Goal: Transaction & Acquisition: Purchase product/service

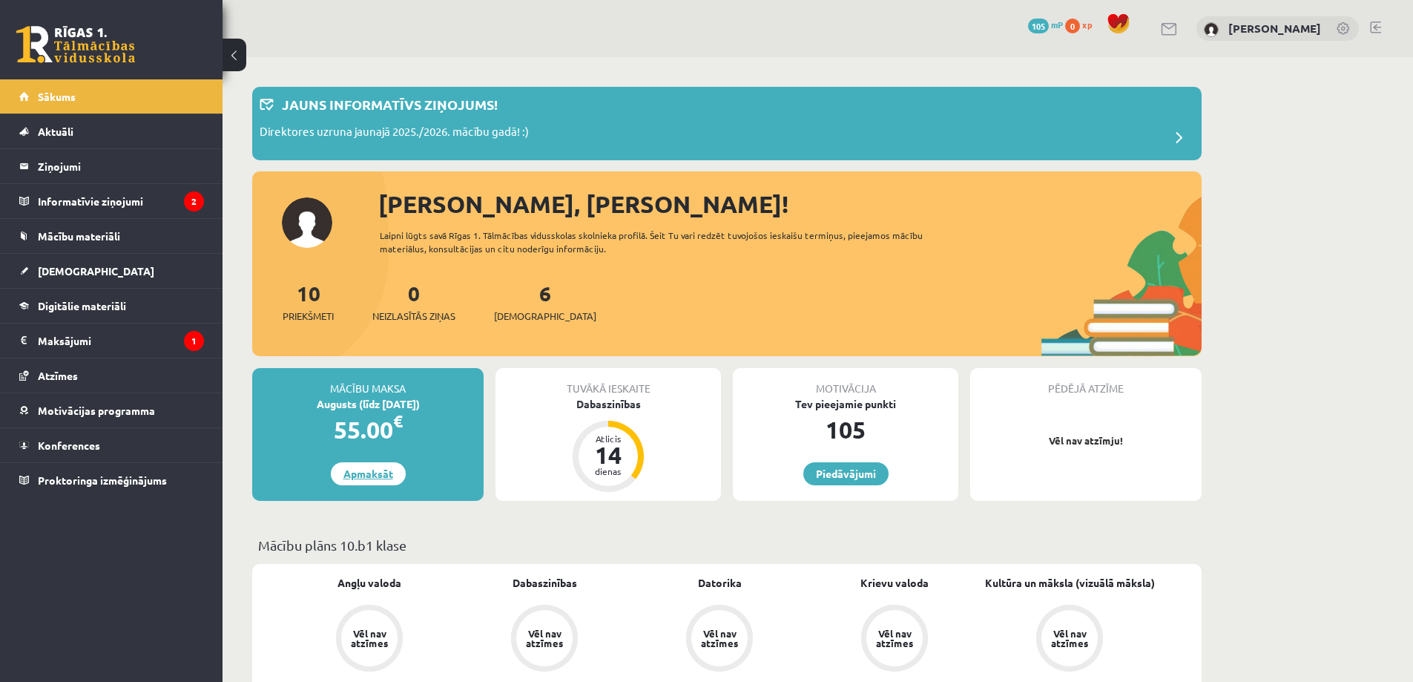
click at [368, 471] on link "Apmaksāt" at bounding box center [368, 473] width 75 height 23
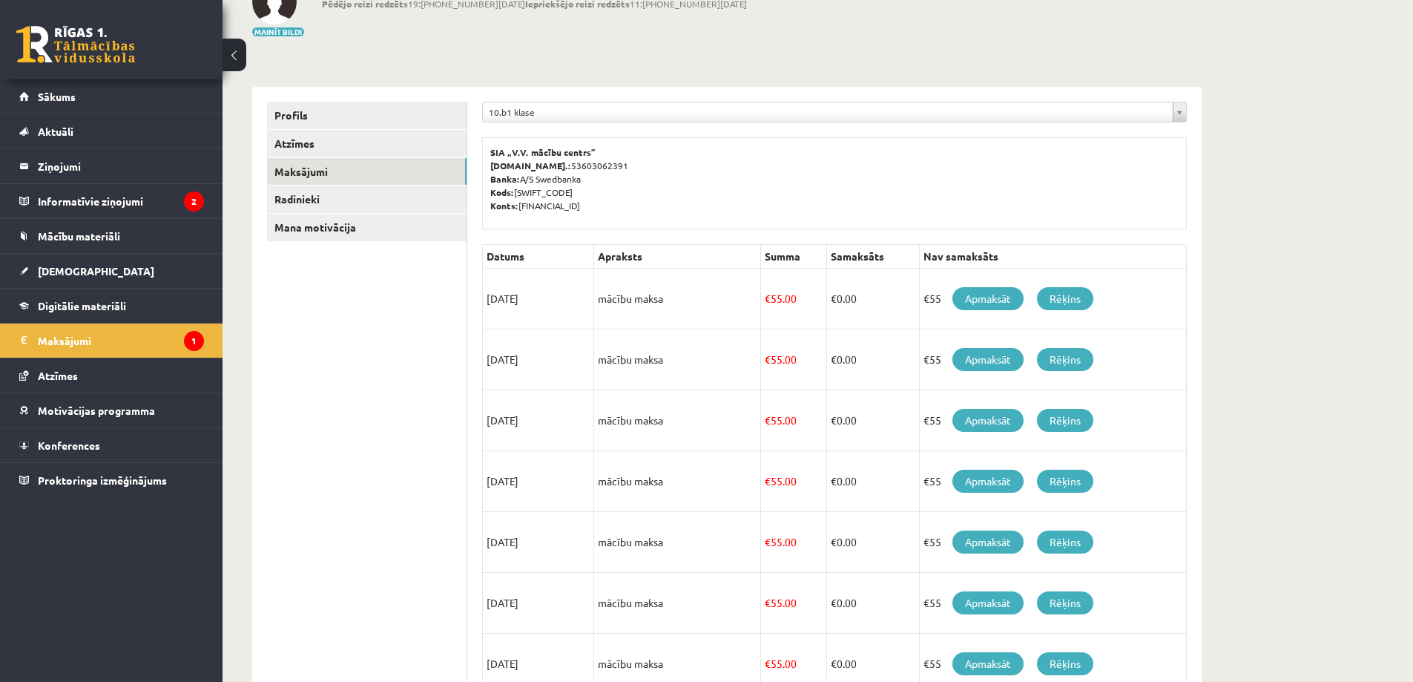
scroll to position [74, 0]
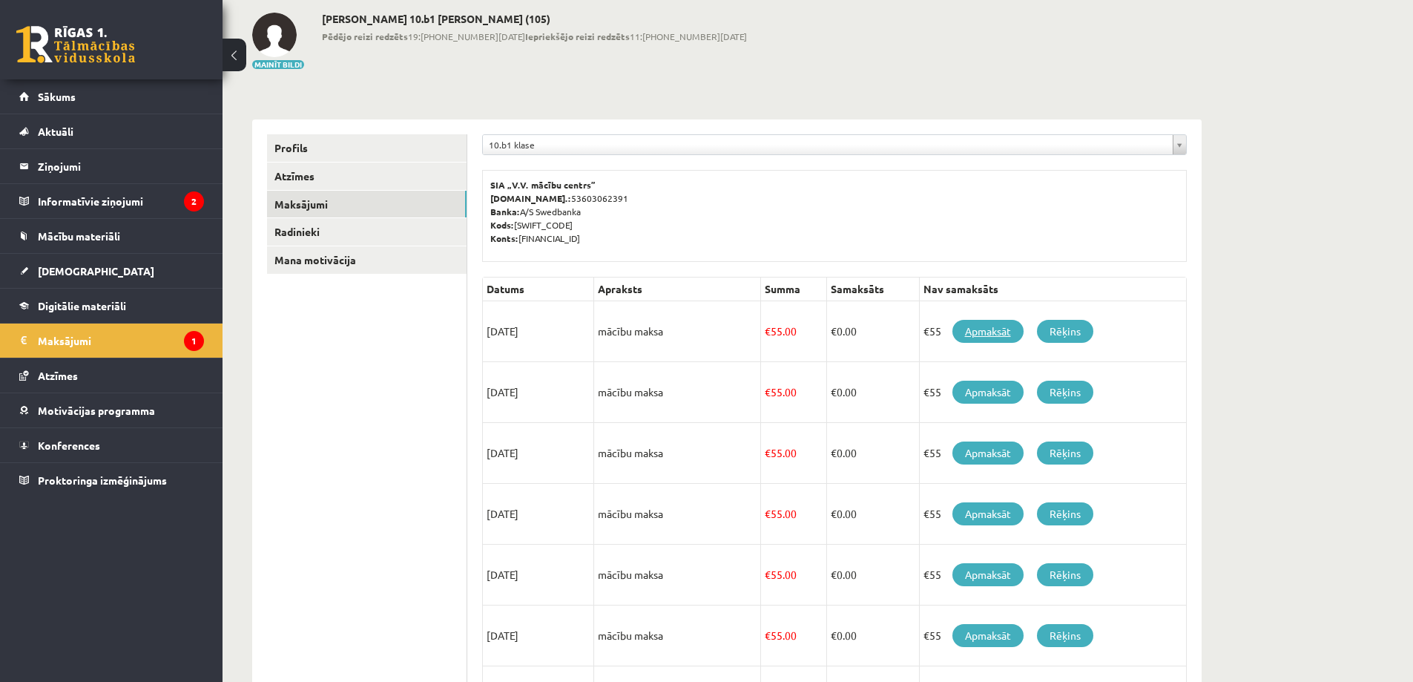
click at [978, 333] on link "Apmaksāt" at bounding box center [987, 331] width 71 height 23
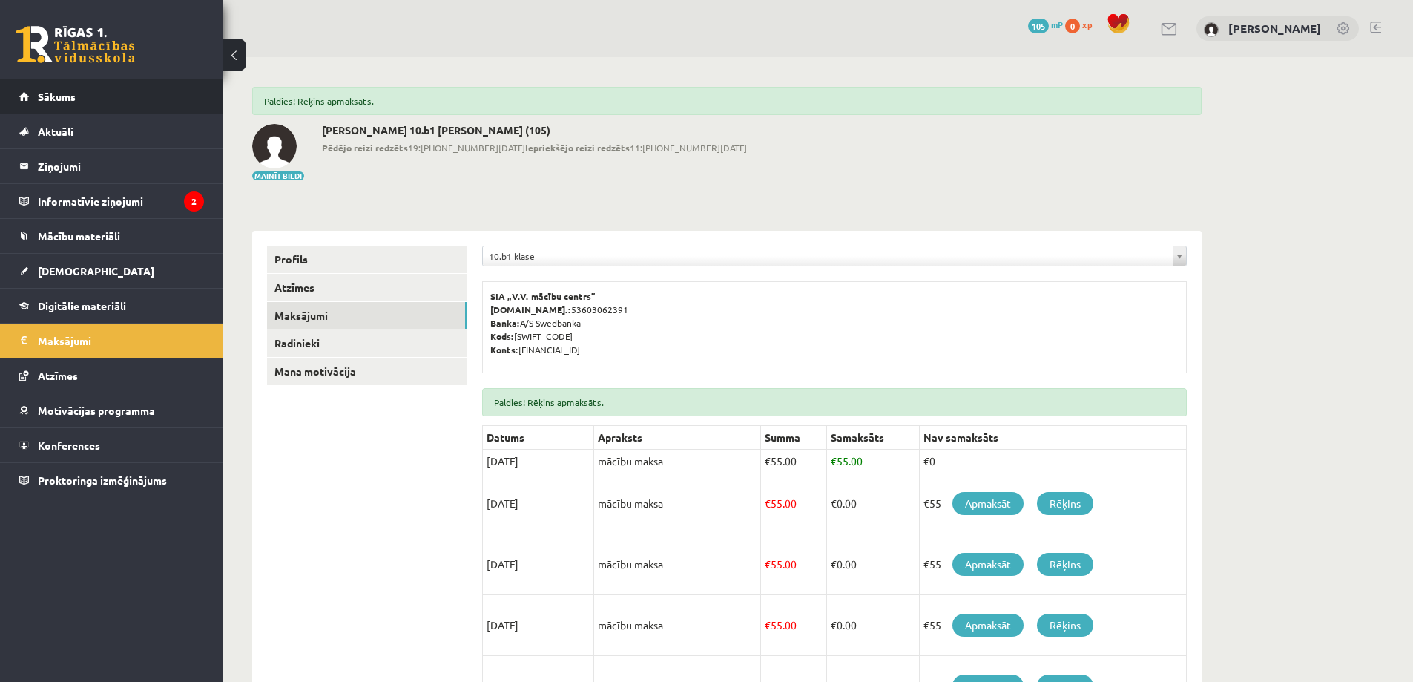
click at [48, 102] on link "Sākums" at bounding box center [111, 96] width 185 height 34
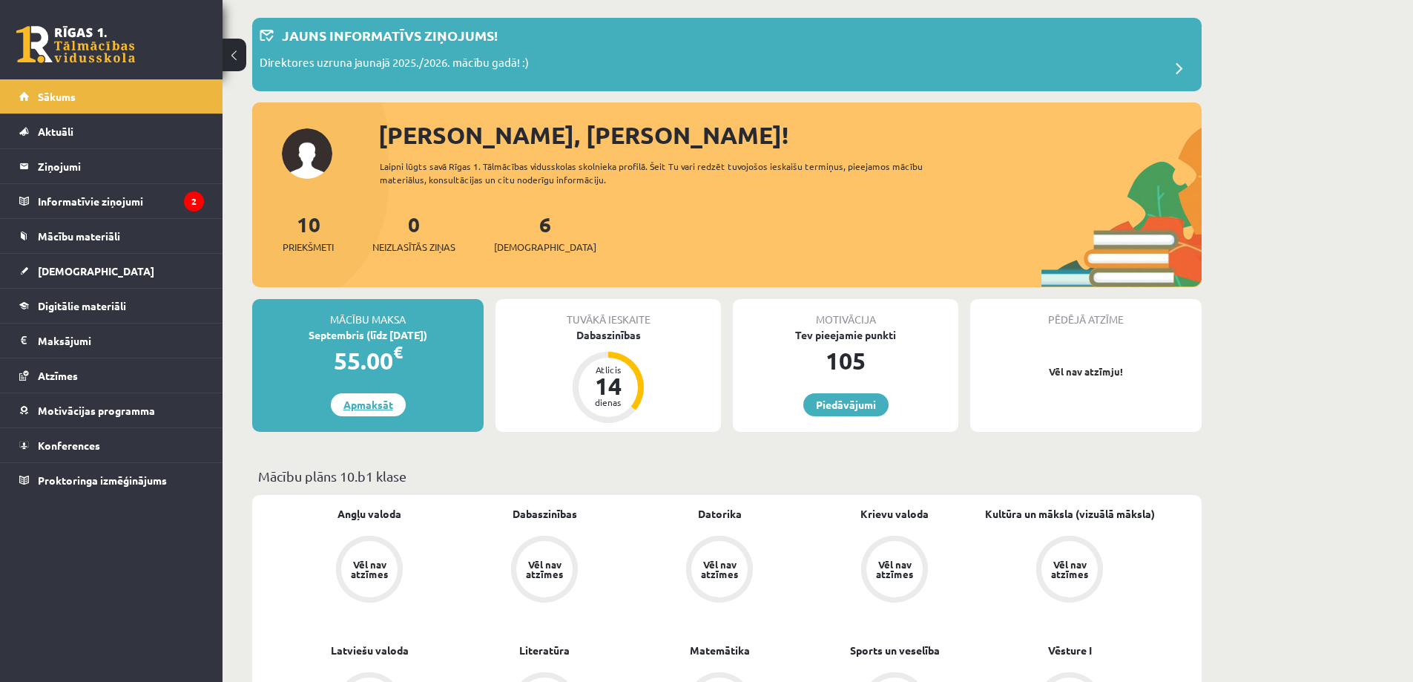
scroll to position [74, 0]
